Goal: Information Seeking & Learning: Check status

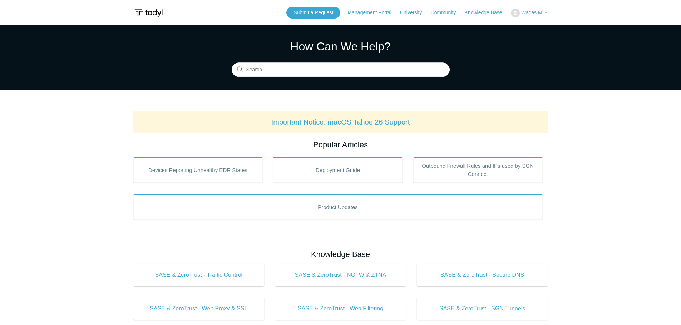
click at [537, 11] on span "Waqas M" at bounding box center [531, 13] width 21 height 6
click at [535, 23] on link "My Support Requests" at bounding box center [546, 28] width 70 height 13
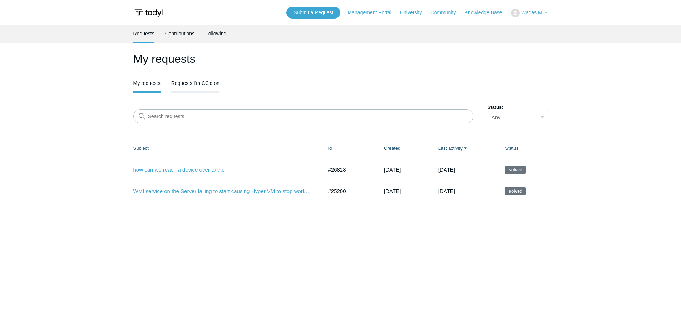
click at [210, 83] on link "Requests I'm CC'd on" at bounding box center [195, 82] width 48 height 15
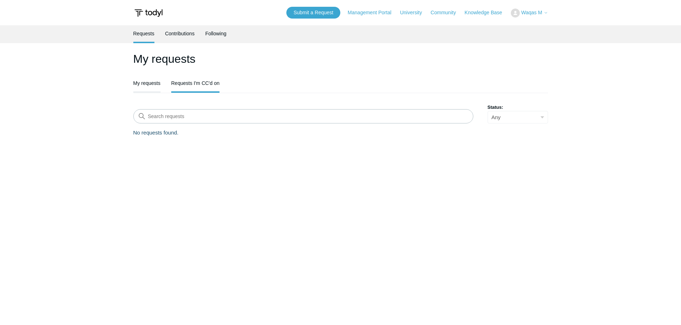
click at [145, 85] on link "My requests" at bounding box center [146, 82] width 27 height 15
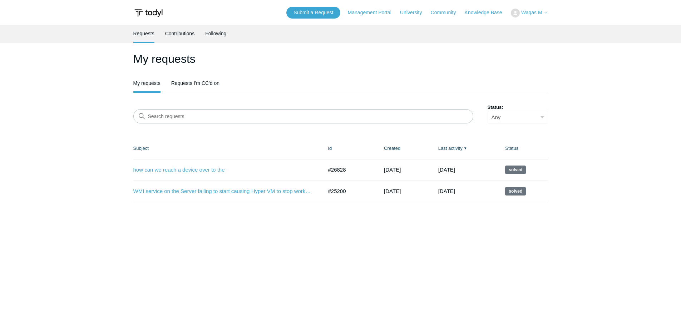
click at [135, 9] on img at bounding box center [148, 12] width 30 height 13
click at [151, 10] on img at bounding box center [148, 12] width 30 height 13
